Goal: Transaction & Acquisition: Purchase product/service

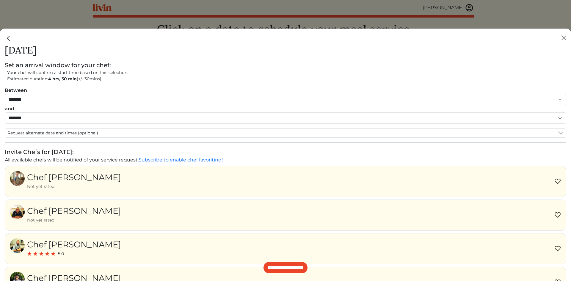
select select "********"
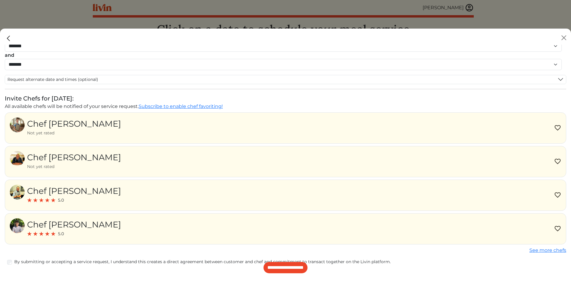
scroll to position [64, 0]
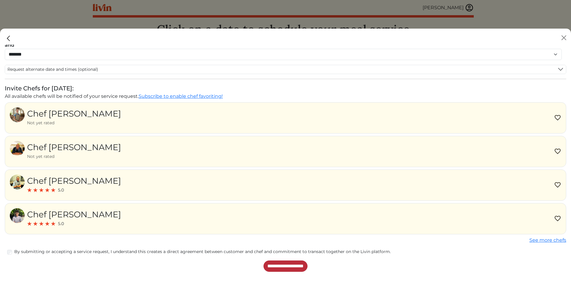
click at [286, 265] on input "**********" at bounding box center [285, 265] width 44 height 11
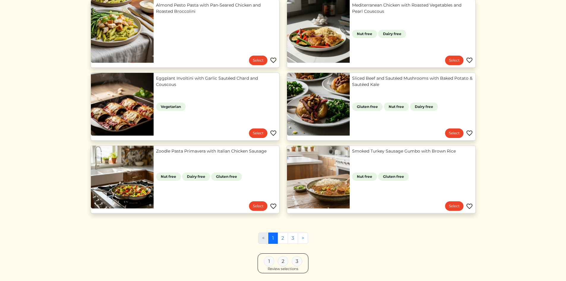
scroll to position [462, 0]
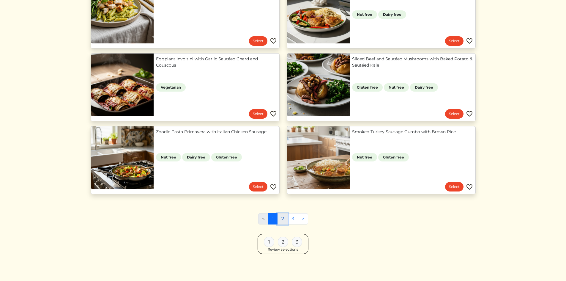
click at [282, 218] on link "2" at bounding box center [283, 218] width 10 height 11
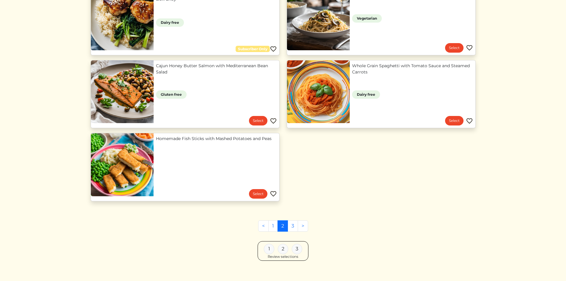
scroll to position [317, 0]
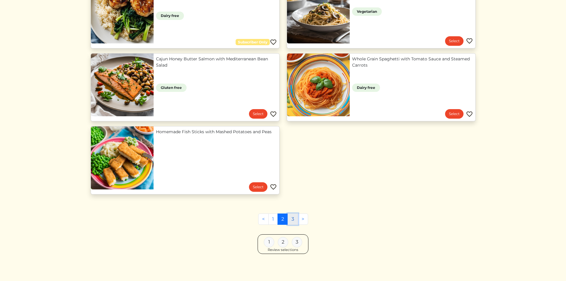
click at [292, 219] on link "3" at bounding box center [293, 218] width 10 height 11
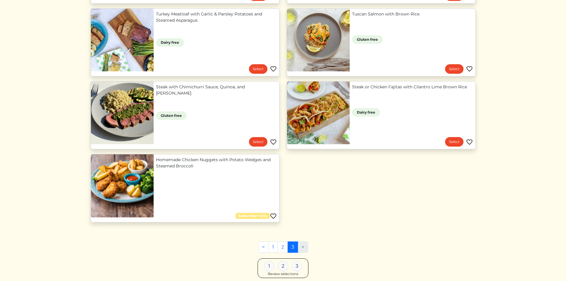
scroll to position [317, 0]
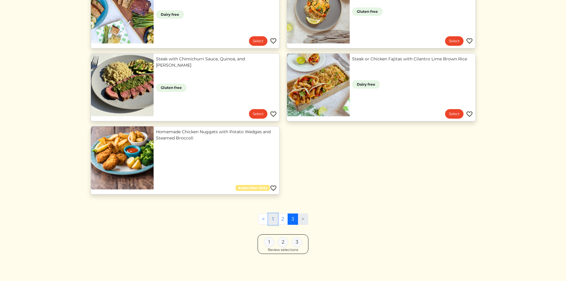
click at [273, 219] on link "1" at bounding box center [273, 218] width 10 height 11
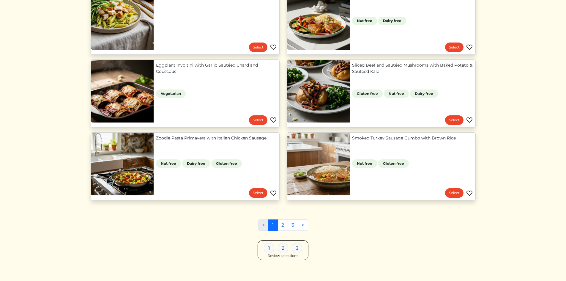
scroll to position [462, 0]
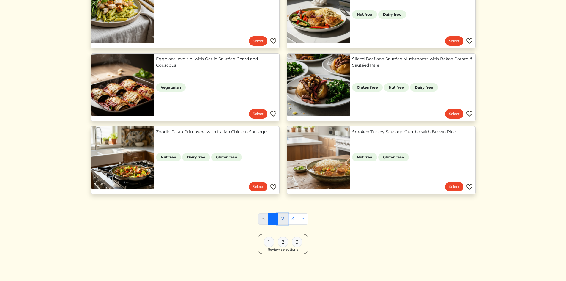
click at [282, 220] on link "2" at bounding box center [283, 218] width 10 height 11
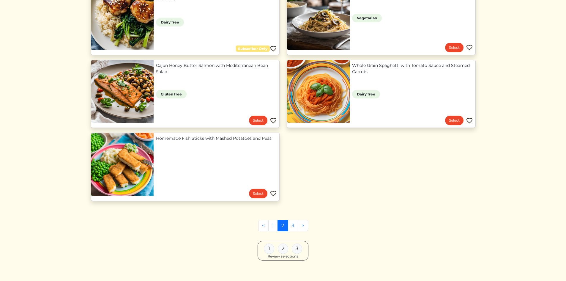
scroll to position [317, 0]
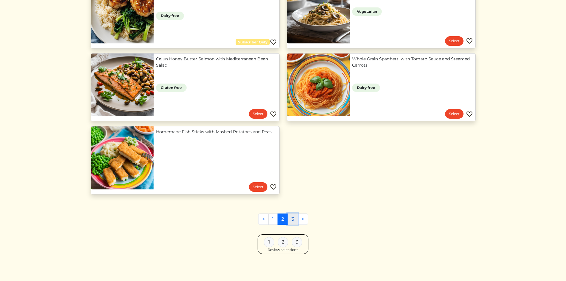
click at [294, 220] on link "3" at bounding box center [293, 218] width 10 height 11
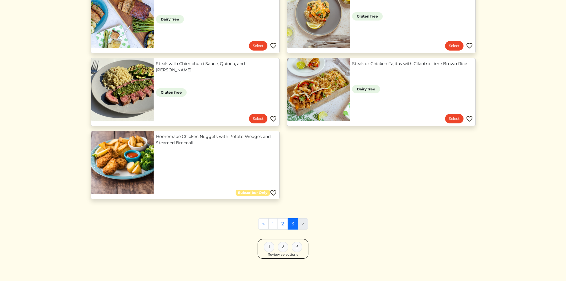
scroll to position [317, 0]
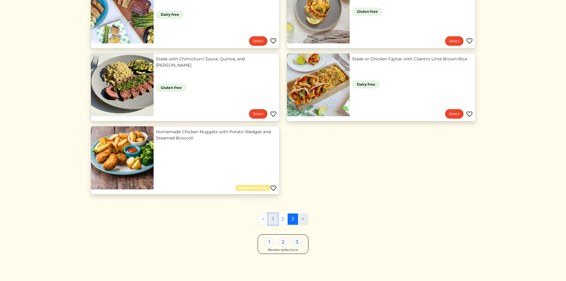
click at [274, 219] on link "1" at bounding box center [273, 218] width 10 height 11
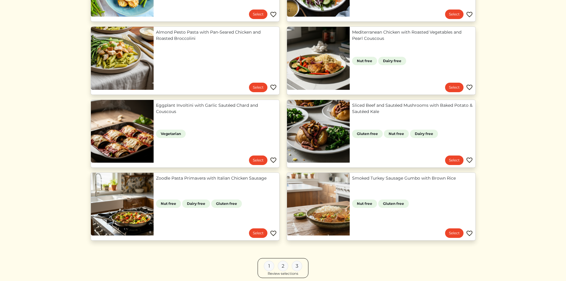
scroll to position [462, 0]
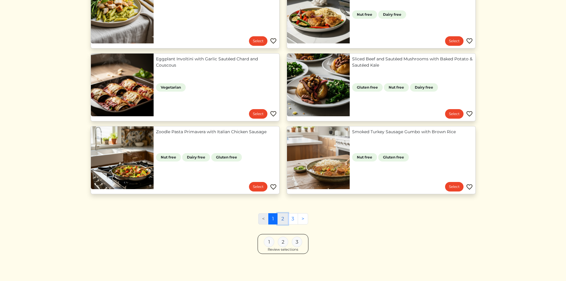
click at [283, 219] on link "2" at bounding box center [283, 218] width 10 height 11
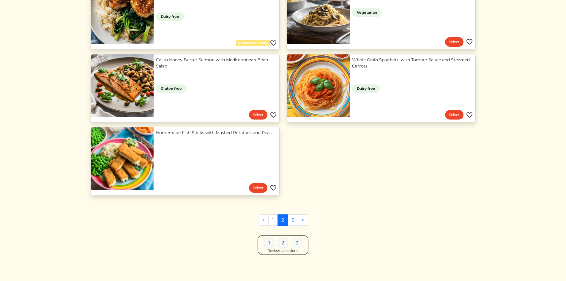
scroll to position [317, 0]
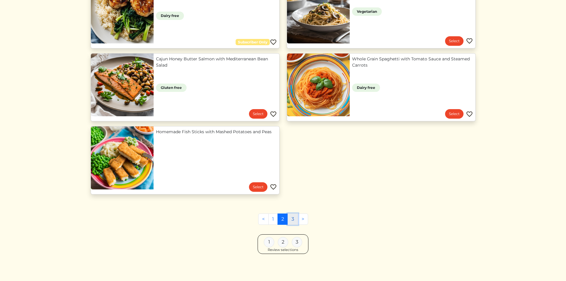
click at [292, 220] on link "3" at bounding box center [293, 218] width 10 height 11
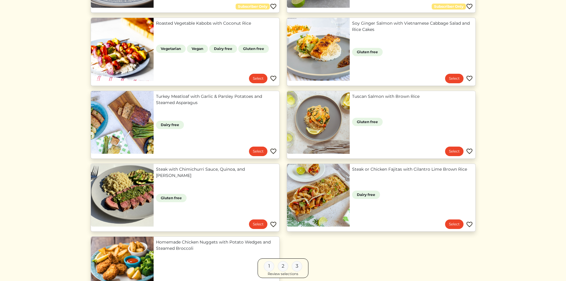
scroll to position [208, 0]
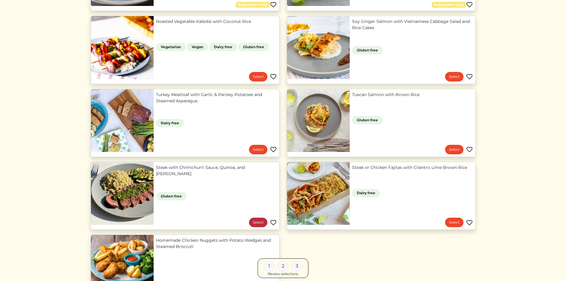
click at [257, 223] on link "Select" at bounding box center [258, 223] width 18 height 10
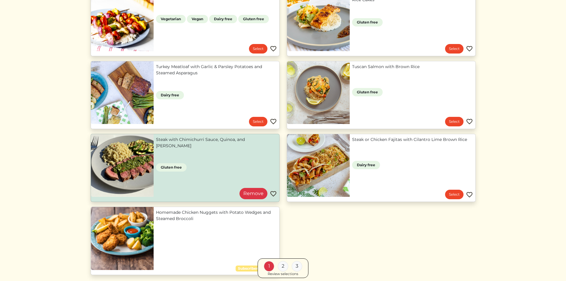
scroll to position [297, 0]
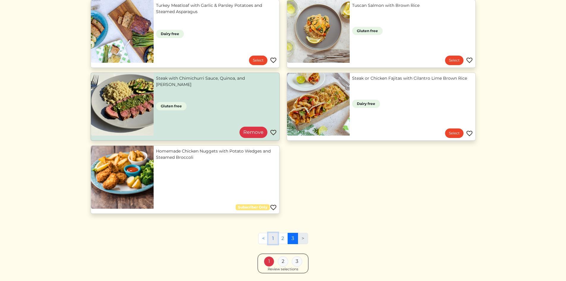
click at [273, 239] on link "1" at bounding box center [273, 238] width 10 height 11
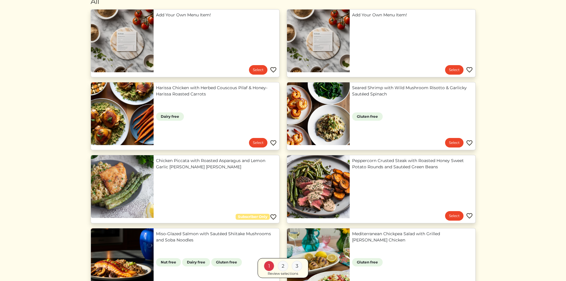
scroll to position [46, 0]
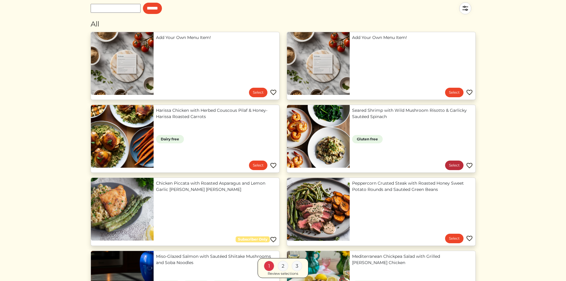
click at [454, 163] on link "Select" at bounding box center [454, 166] width 18 height 10
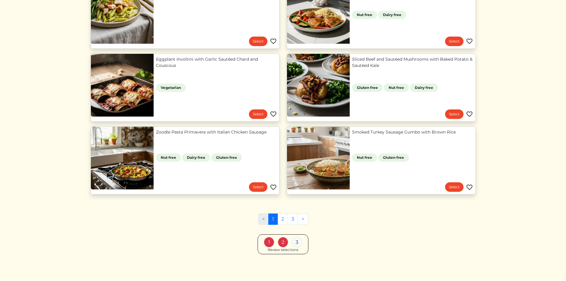
scroll to position [462, 0]
click at [284, 220] on link "2" at bounding box center [283, 218] width 10 height 11
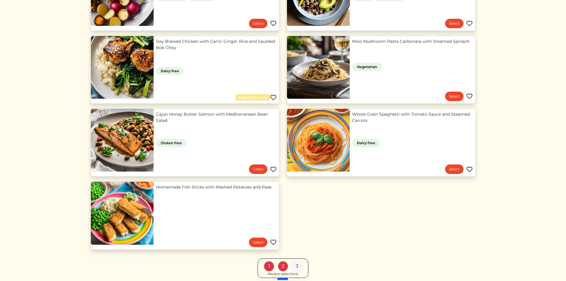
scroll to position [268, 0]
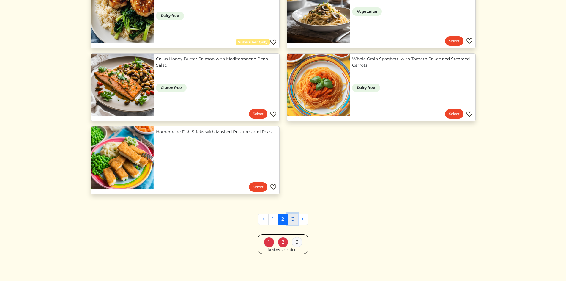
click at [292, 218] on link "3" at bounding box center [293, 218] width 10 height 11
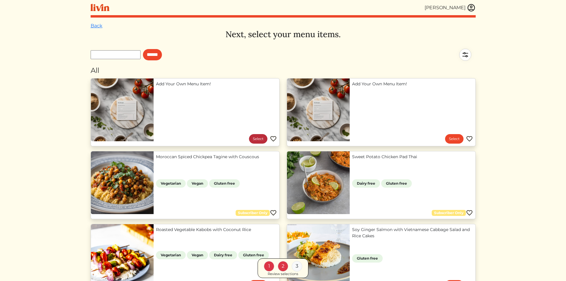
click at [257, 138] on link "Select" at bounding box center [258, 139] width 18 height 10
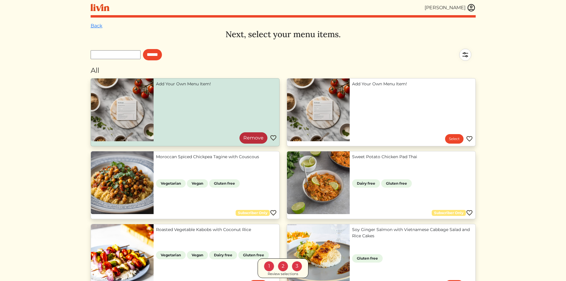
click at [248, 138] on link "Remove" at bounding box center [254, 137] width 28 height 11
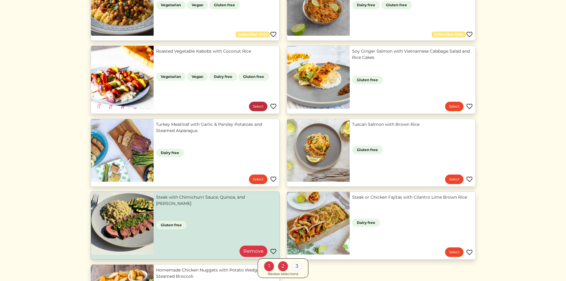
scroll to position [297, 0]
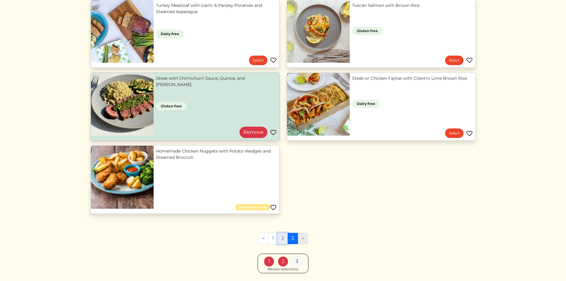
click at [283, 238] on link "2" at bounding box center [283, 238] width 10 height 11
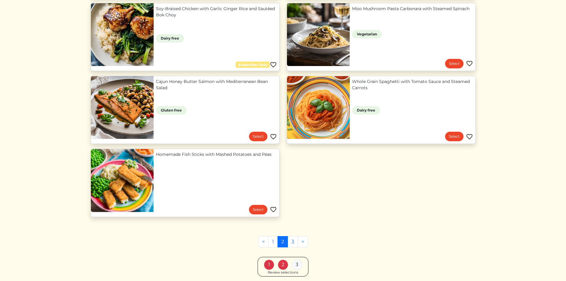
scroll to position [297, 0]
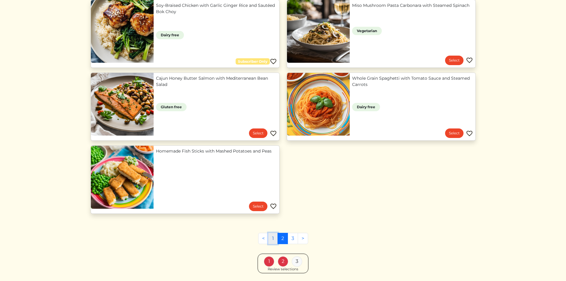
click at [273, 237] on link "1" at bounding box center [273, 238] width 10 height 11
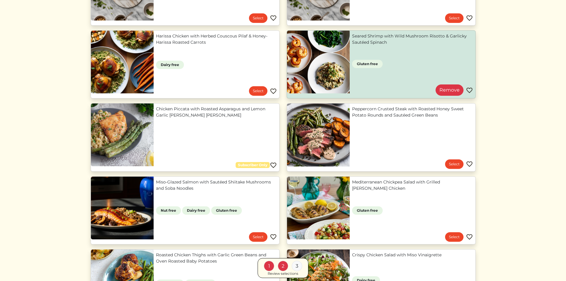
scroll to position [59, 0]
